Goal: Task Accomplishment & Management: Complete application form

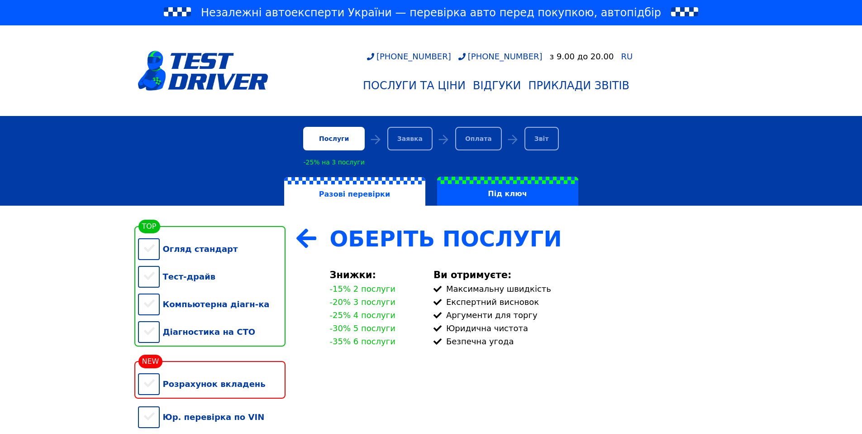
scroll to position [110, 0]
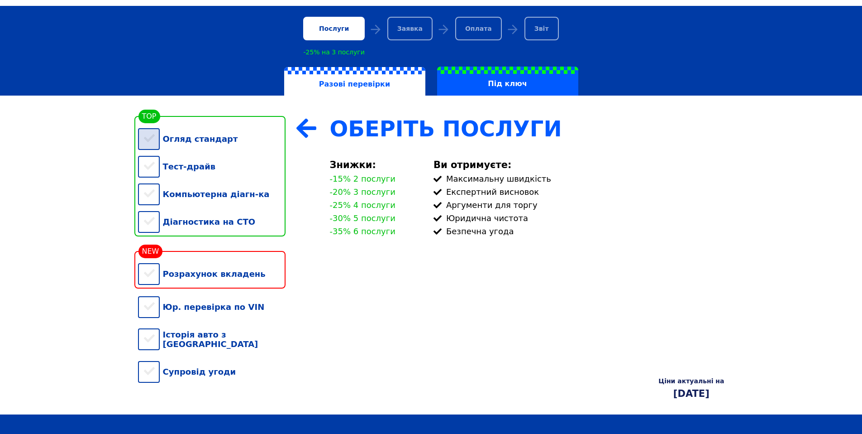
click at [152, 140] on div "Огляд стандарт" at bounding box center [212, 139] width 148 height 28
click at [151, 169] on div "Тест-драйв" at bounding box center [212, 167] width 148 height 28
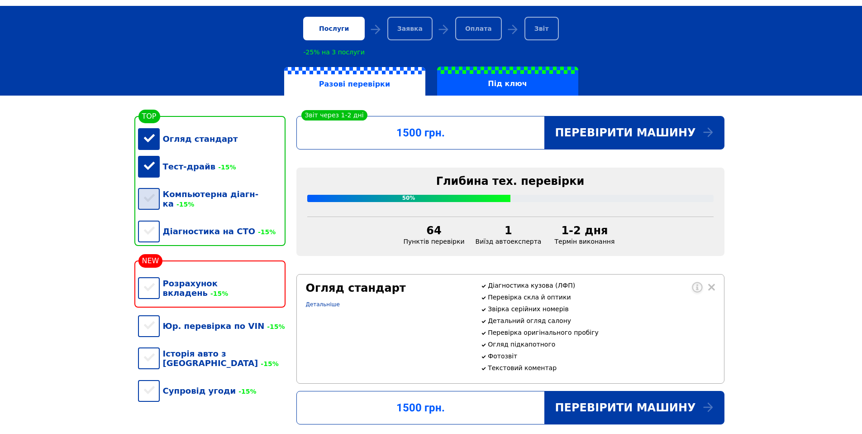
click at [150, 196] on div "Компьютерна діагн-ка -15%" at bounding box center [212, 198] width 148 height 37
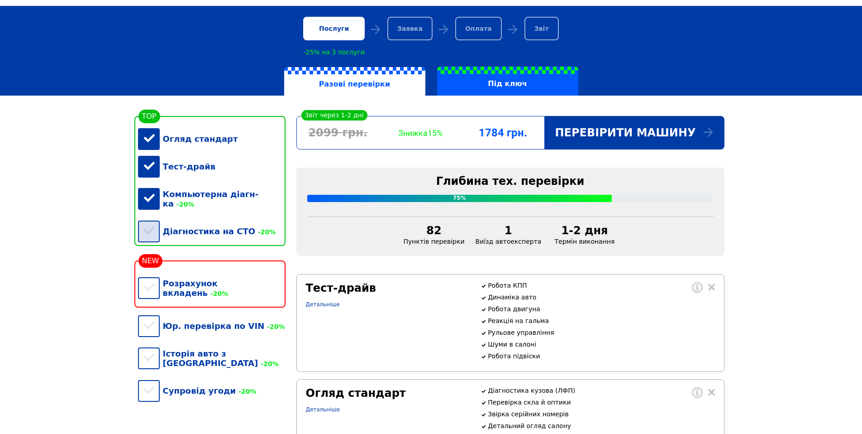
click at [152, 230] on div "Діагностика на СТО -20%" at bounding box center [212, 231] width 148 height 28
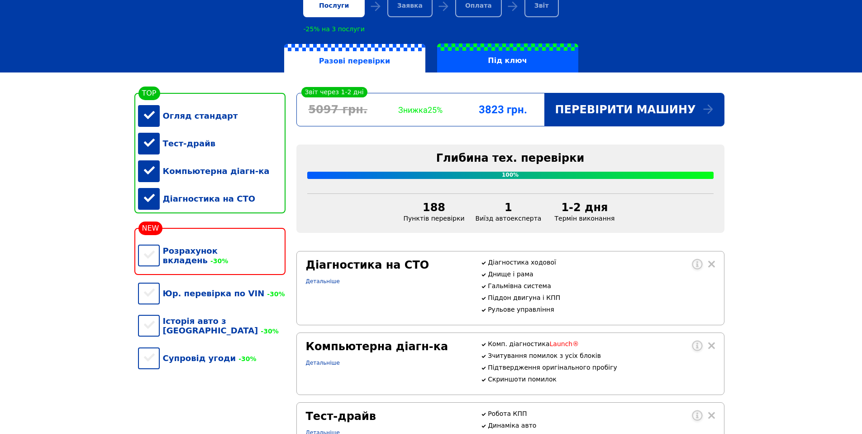
scroll to position [76, 0]
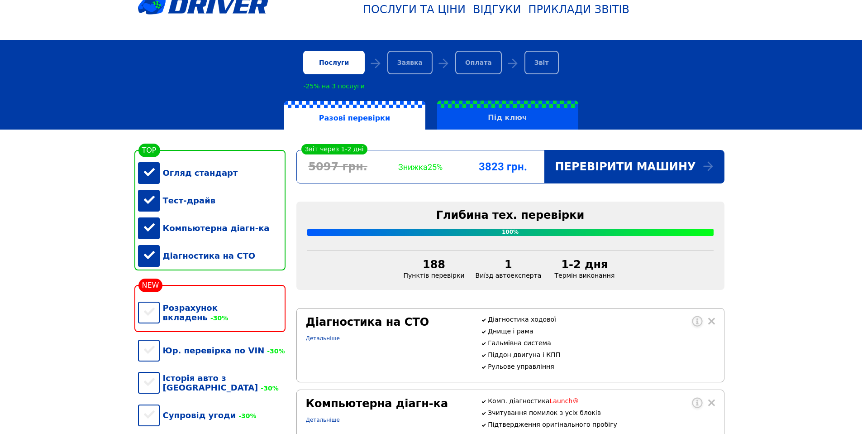
click at [520, 115] on label "Під ключ" at bounding box center [507, 114] width 141 height 29
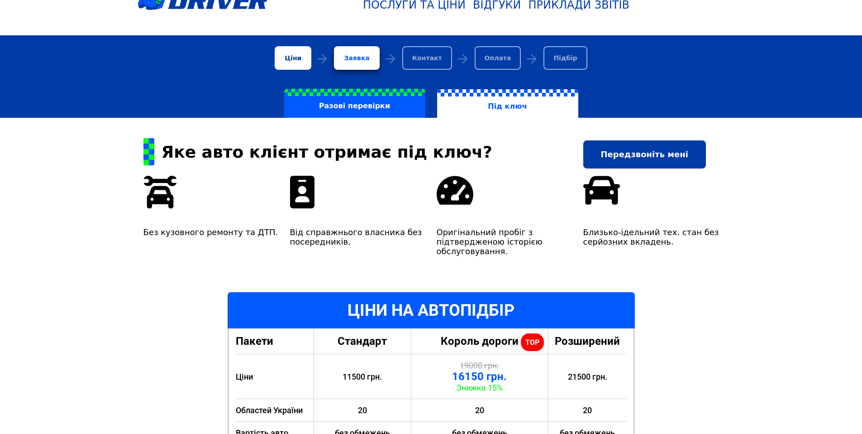
scroll to position [79, 0]
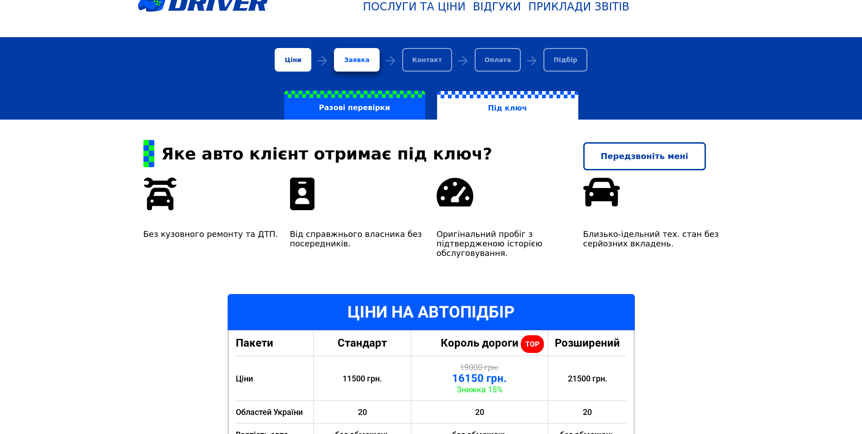
click at [654, 163] on link "Передзвоніть мені" at bounding box center [644, 156] width 123 height 28
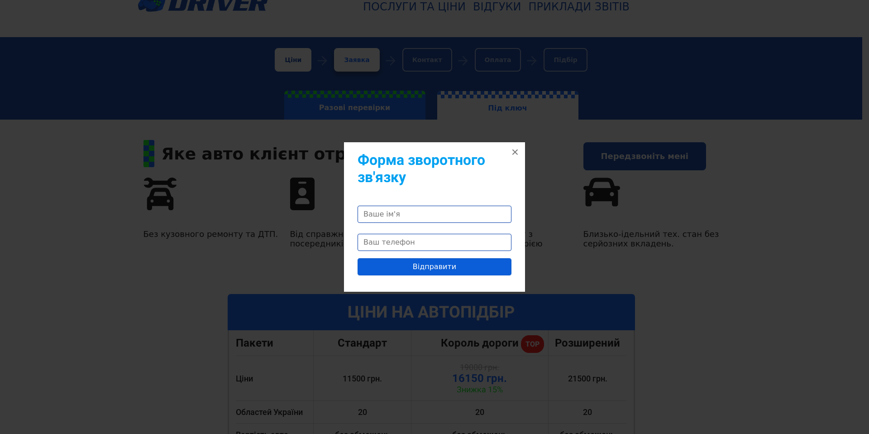
click at [478, 218] on input "Contact form" at bounding box center [435, 214] width 154 height 17
type input "Игорь"
type input "(063) 411 58 38"
click at [435, 212] on input "Игорь" at bounding box center [435, 214] width 154 height 17
type input "Ігор"
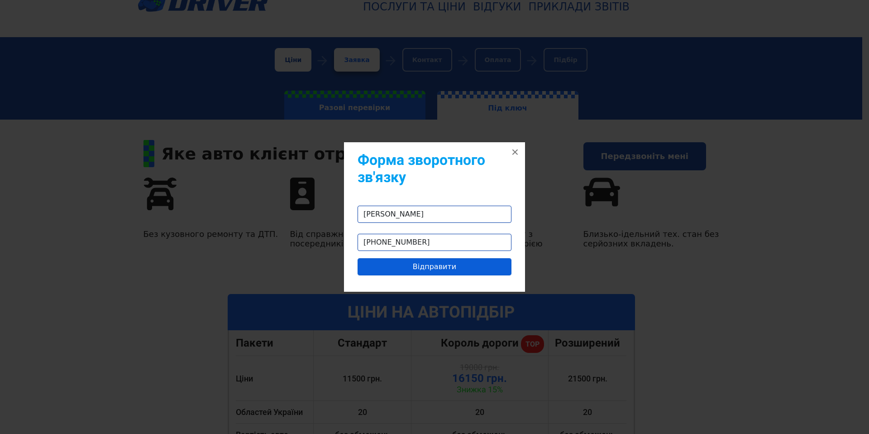
click at [465, 272] on input "Відправити" at bounding box center [435, 266] width 154 height 17
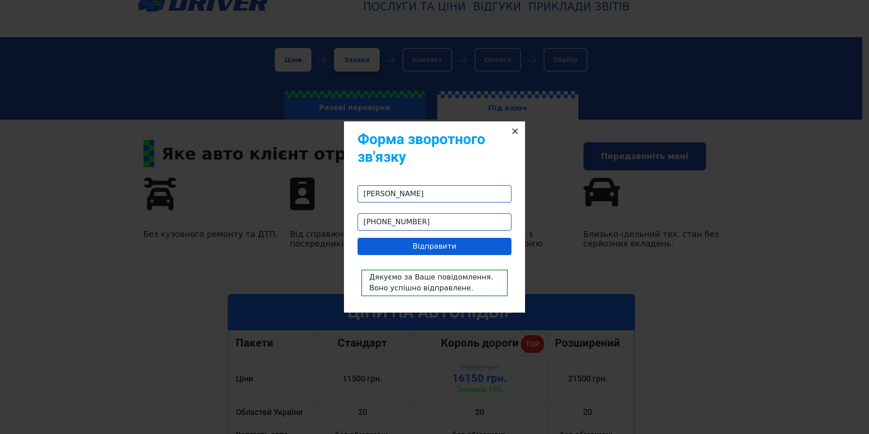
click at [515, 131] on button "×" at bounding box center [515, 131] width 20 height 20
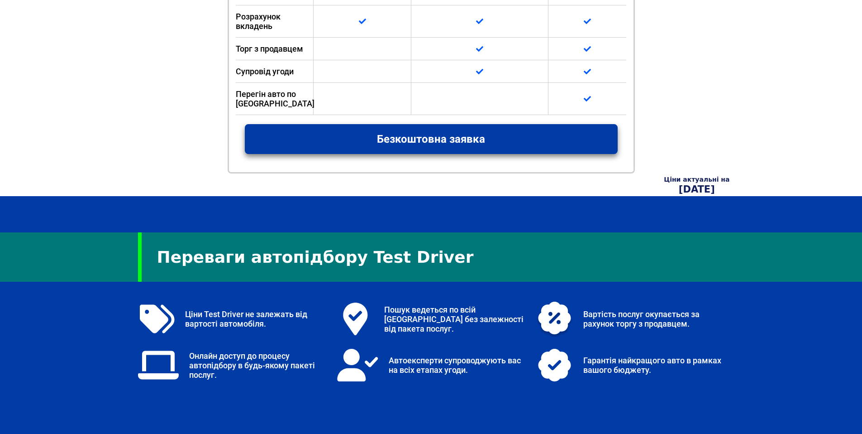
scroll to position [880, 0]
